Goal: Browse casually

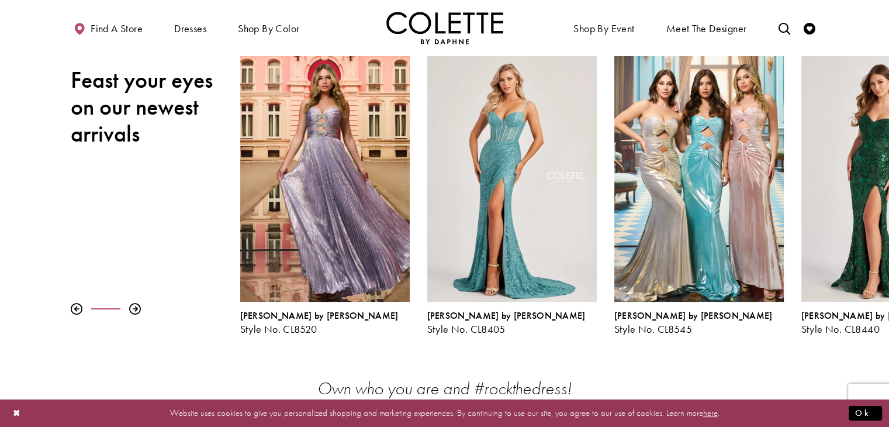
scroll to position [150, 0]
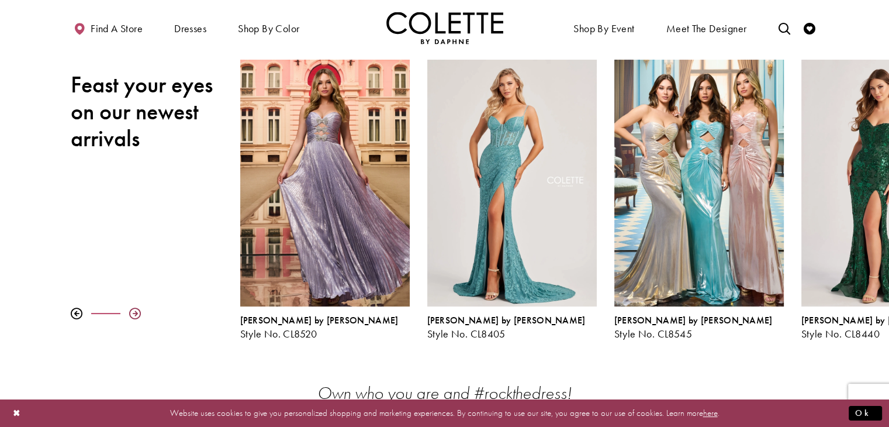
click at [135, 311] on div at bounding box center [135, 313] width 12 height 12
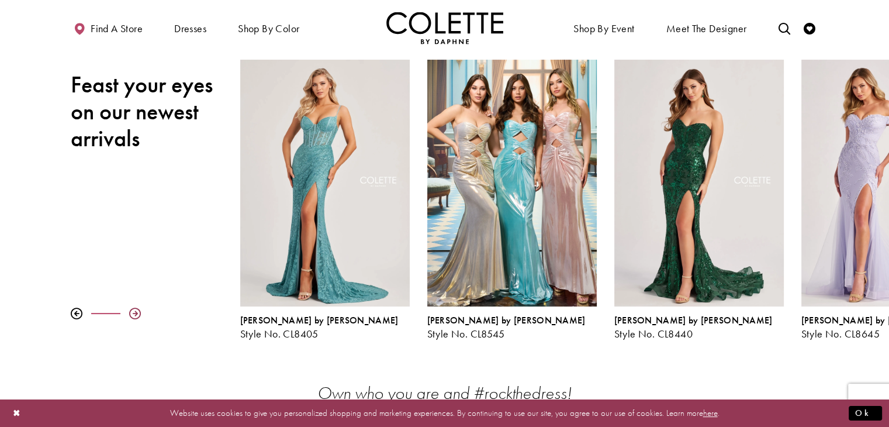
click at [135, 311] on div at bounding box center [135, 313] width 12 height 12
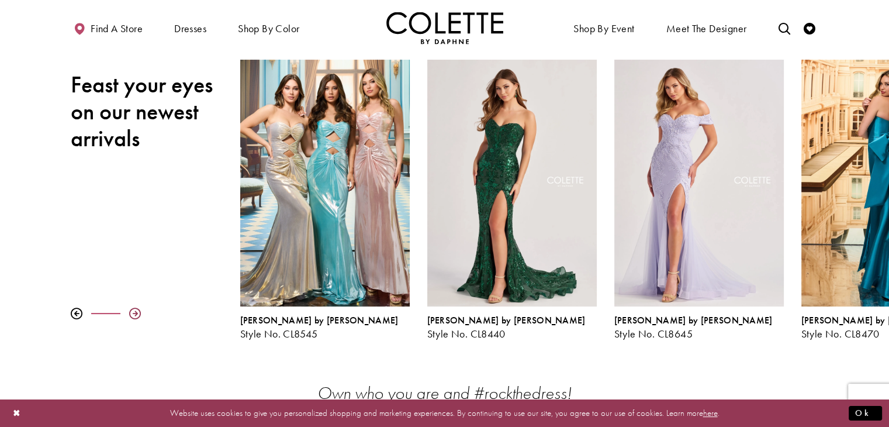
click at [135, 311] on div at bounding box center [135, 313] width 12 height 12
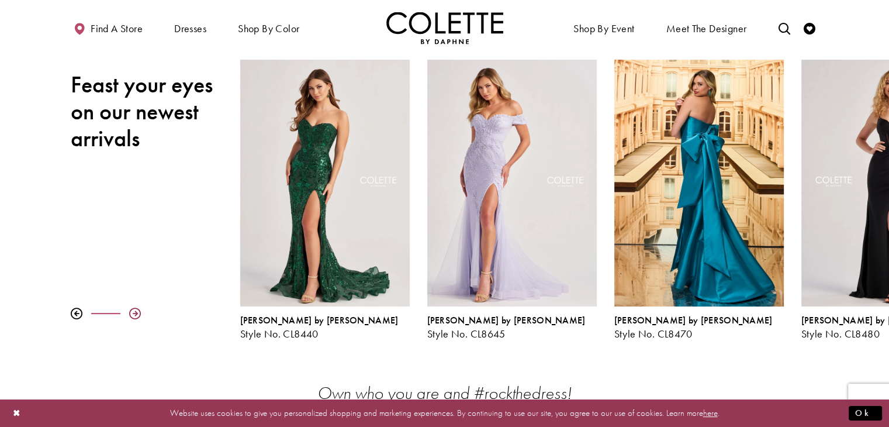
click at [135, 311] on div at bounding box center [135, 313] width 12 height 12
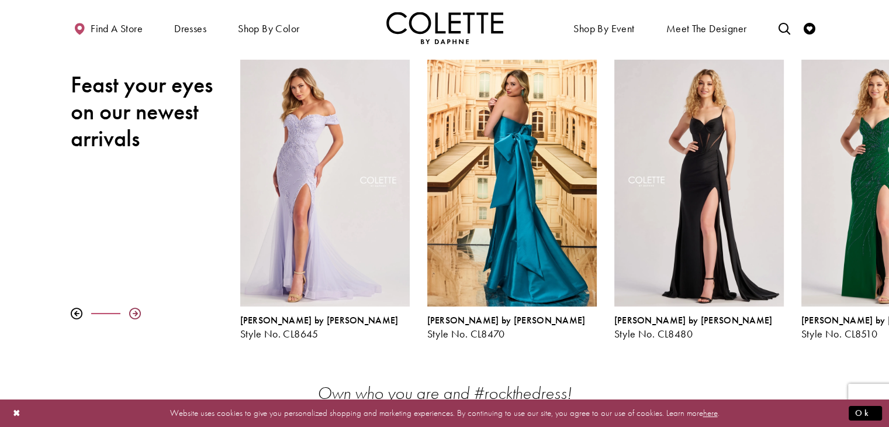
click at [135, 311] on div at bounding box center [135, 313] width 12 height 12
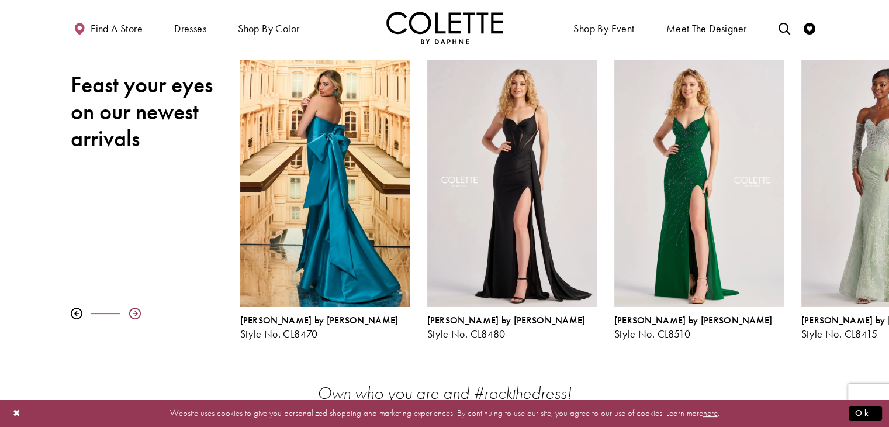
click at [135, 311] on div at bounding box center [135, 313] width 12 height 12
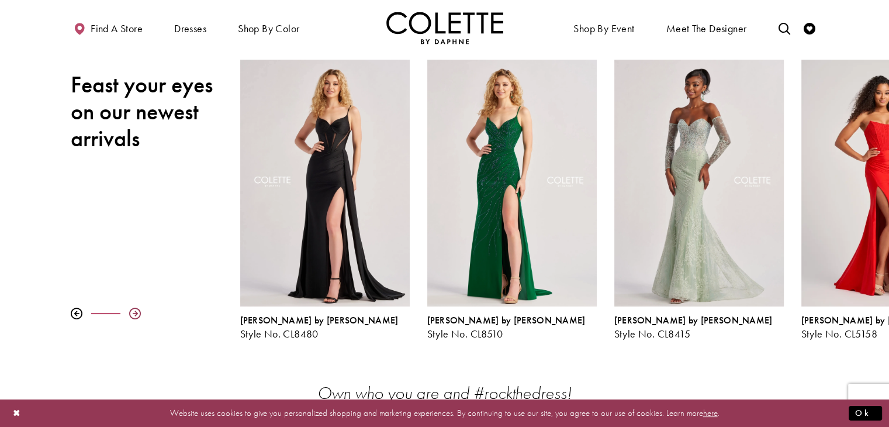
click at [135, 311] on div at bounding box center [135, 313] width 12 height 12
